Goal: Information Seeking & Learning: Check status

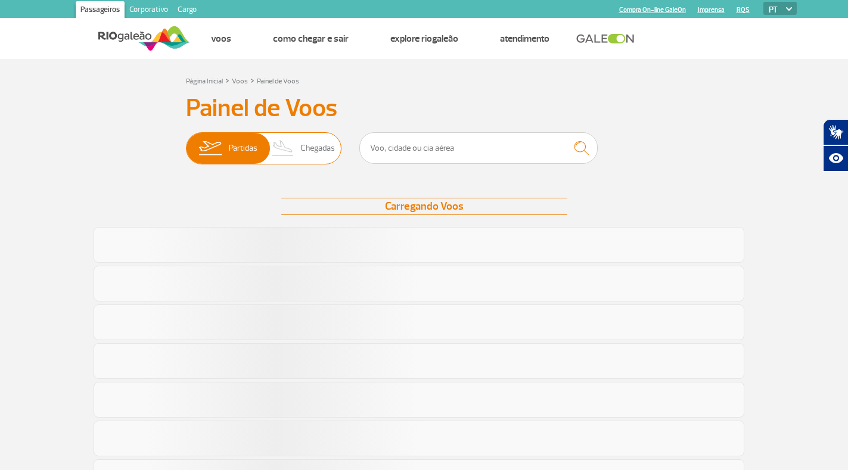
click at [300, 146] on span "Chegadas" at bounding box center [317, 148] width 35 height 31
click at [186, 142] on input "Partidas Chegadas" at bounding box center [186, 142] width 0 height 0
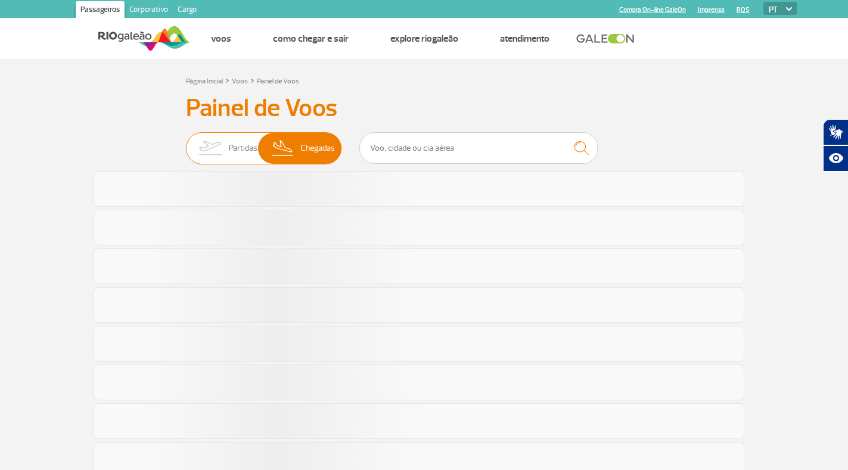
click at [215, 150] on img at bounding box center [210, 148] width 38 height 31
click at [186, 142] on input "Partidas Chegadas" at bounding box center [186, 142] width 0 height 0
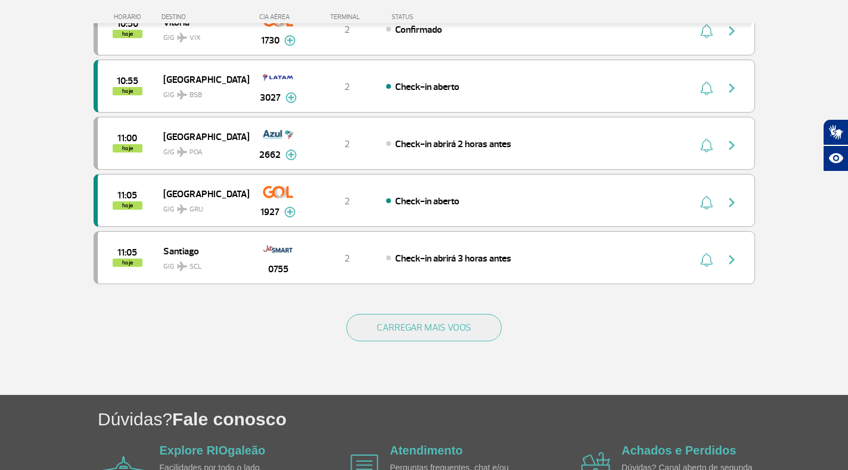
scroll to position [1073, 0]
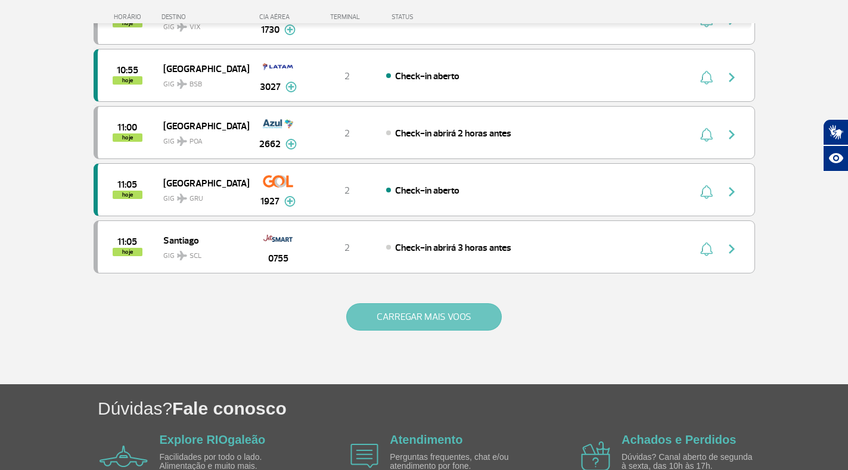
click at [422, 317] on button "CARREGAR MAIS VOOS" at bounding box center [424, 316] width 156 height 27
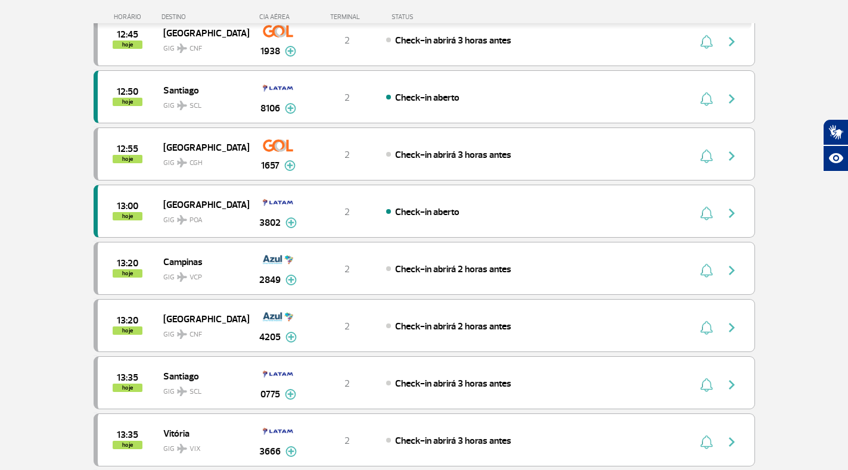
scroll to position [2205, 0]
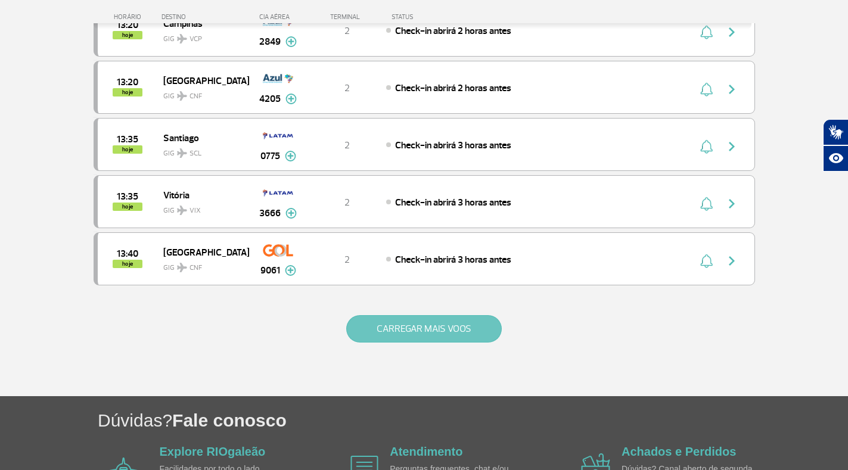
click at [412, 327] on button "CARREGAR MAIS VOOS" at bounding box center [424, 328] width 156 height 27
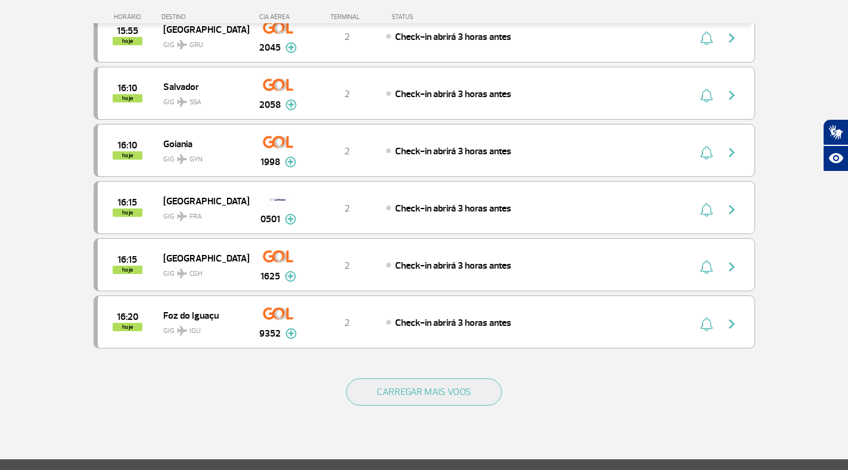
scroll to position [3424, 0]
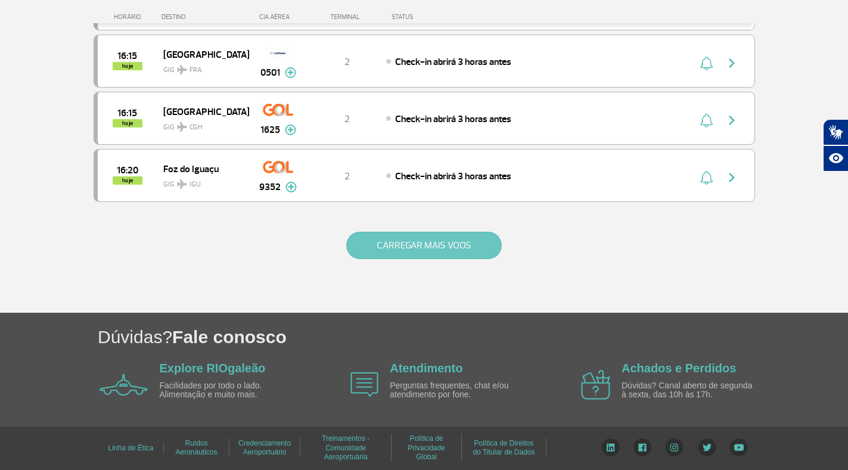
click at [419, 244] on button "CARREGAR MAIS VOOS" at bounding box center [424, 245] width 156 height 27
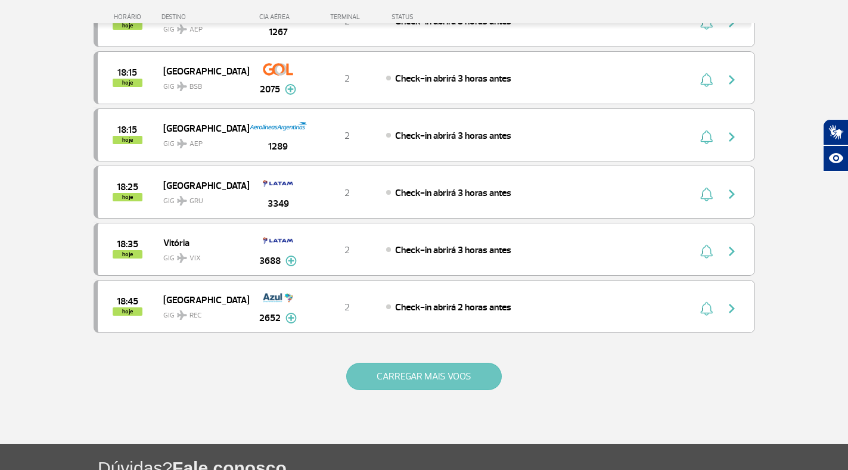
scroll to position [4557, 0]
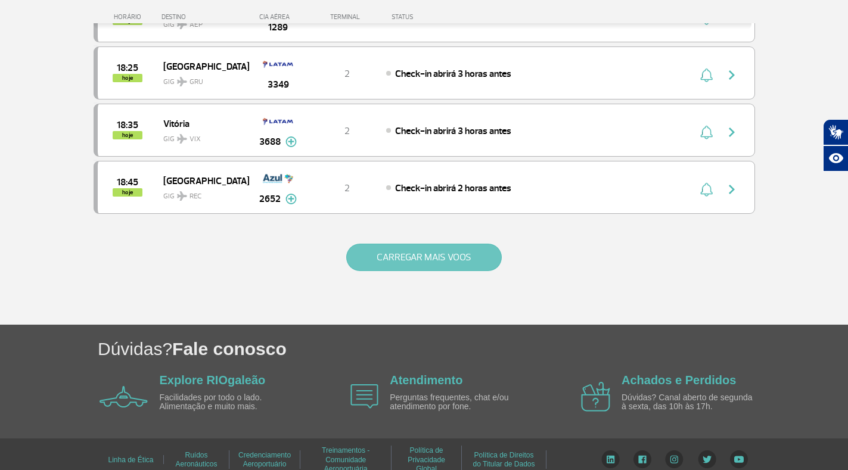
click at [417, 256] on button "CARREGAR MAIS VOOS" at bounding box center [424, 257] width 156 height 27
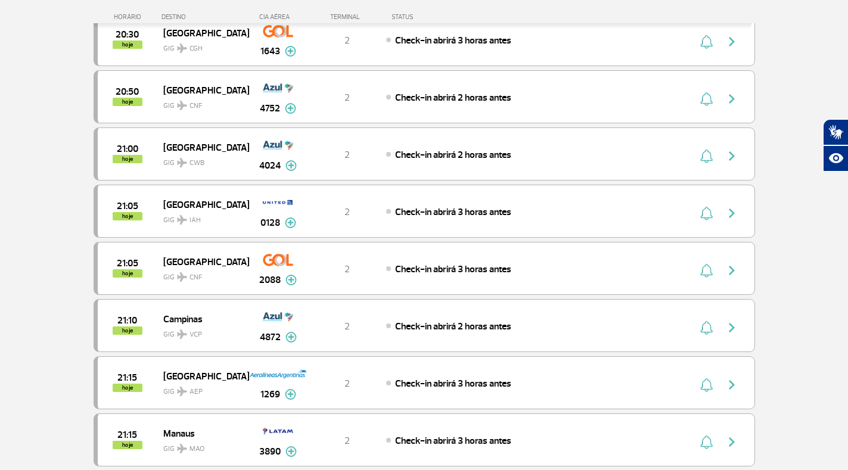
scroll to position [5689, 0]
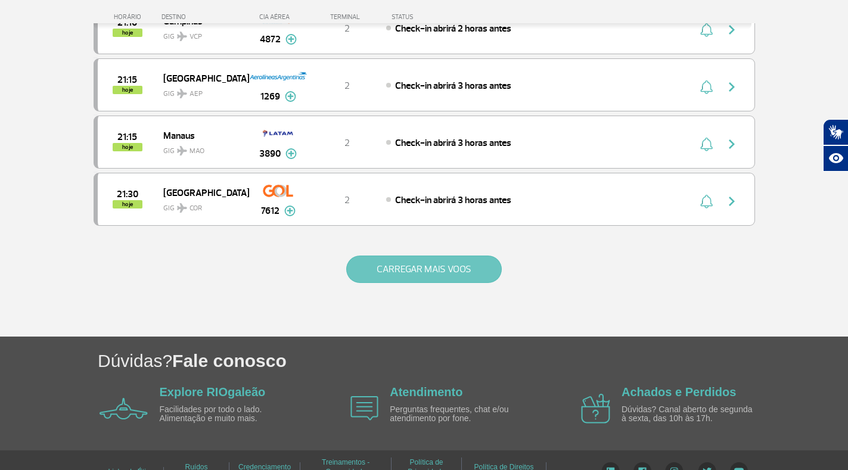
click at [418, 268] on button "CARREGAR MAIS VOOS" at bounding box center [424, 269] width 156 height 27
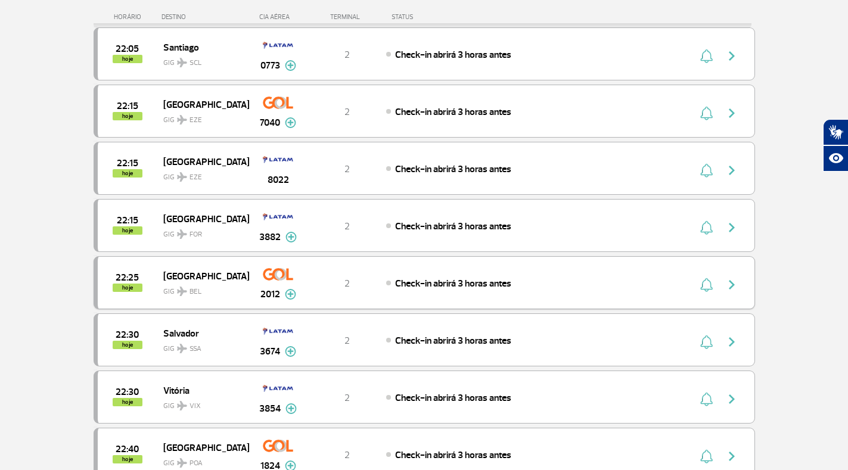
scroll to position [6762, 0]
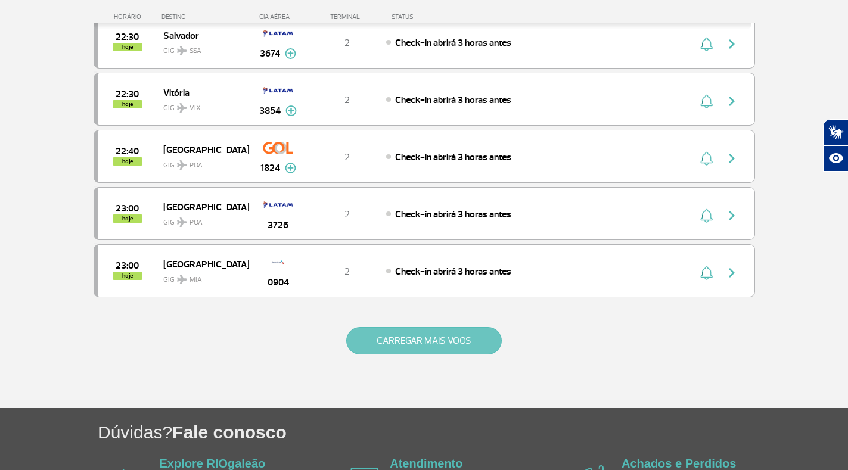
click at [414, 341] on button "CARREGAR MAIS VOOS" at bounding box center [424, 340] width 156 height 27
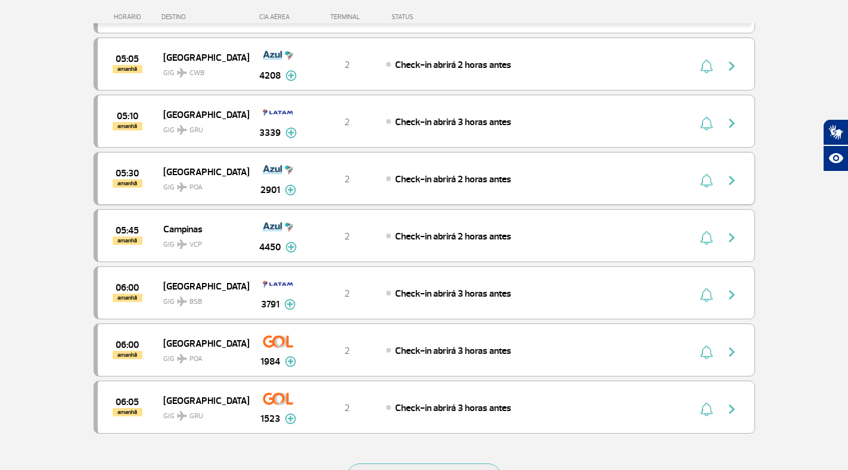
scroll to position [7834, 0]
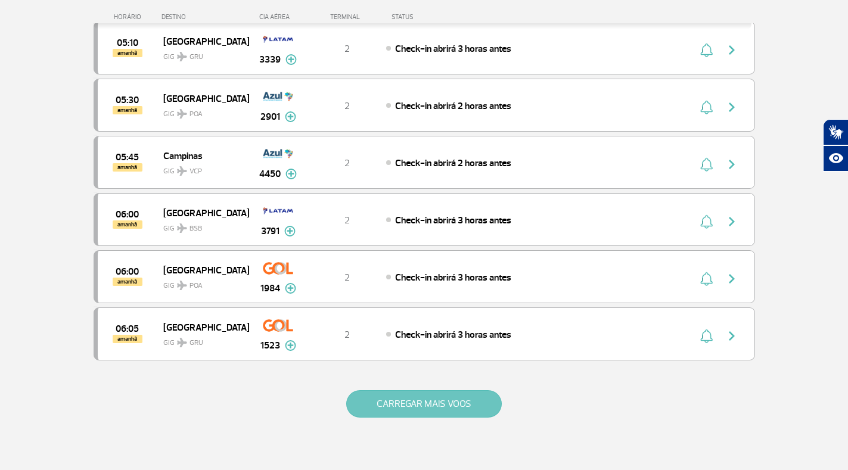
click at [414, 400] on button "CARREGAR MAIS VOOS" at bounding box center [424, 403] width 156 height 27
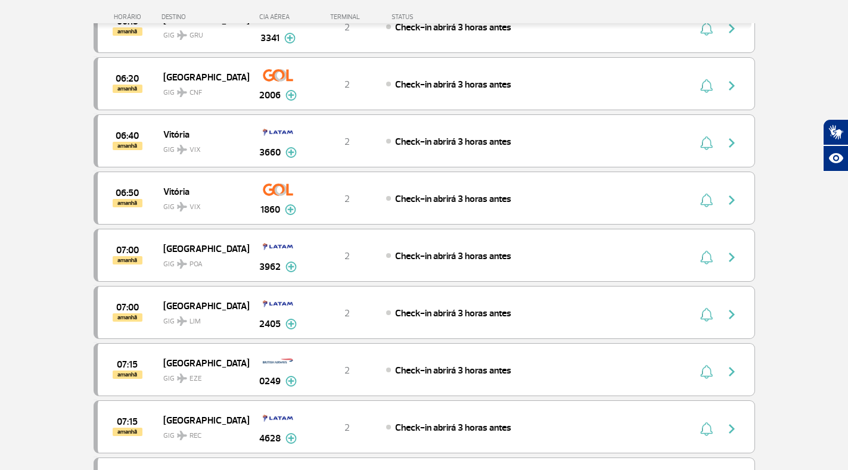
scroll to position [8609, 0]
